Goal: Navigation & Orientation: Understand site structure

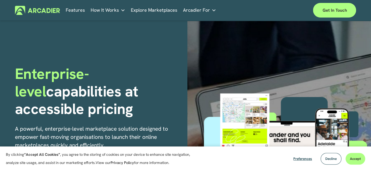
click at [75, 8] on link "Features" at bounding box center [75, 10] width 19 height 9
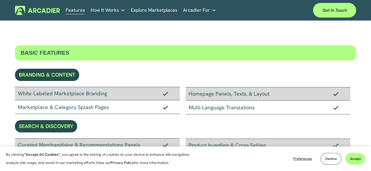
click at [108, 12] on span "How It Works" at bounding box center [105, 10] width 28 height 8
click at [161, 11] on link "Explore Marketplaces" at bounding box center [154, 10] width 47 height 9
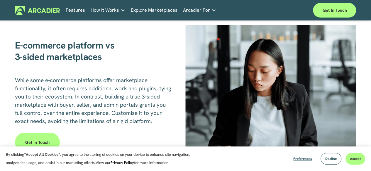
scroll to position [700, 0]
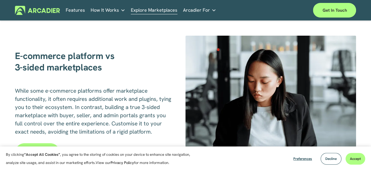
click at [207, 9] on link "Arcadier For" at bounding box center [199, 10] width 33 height 9
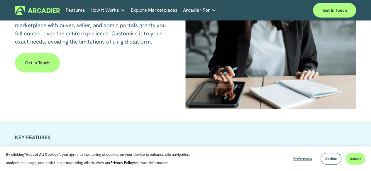
scroll to position [790, 0]
